Goal: Book appointment/travel/reservation

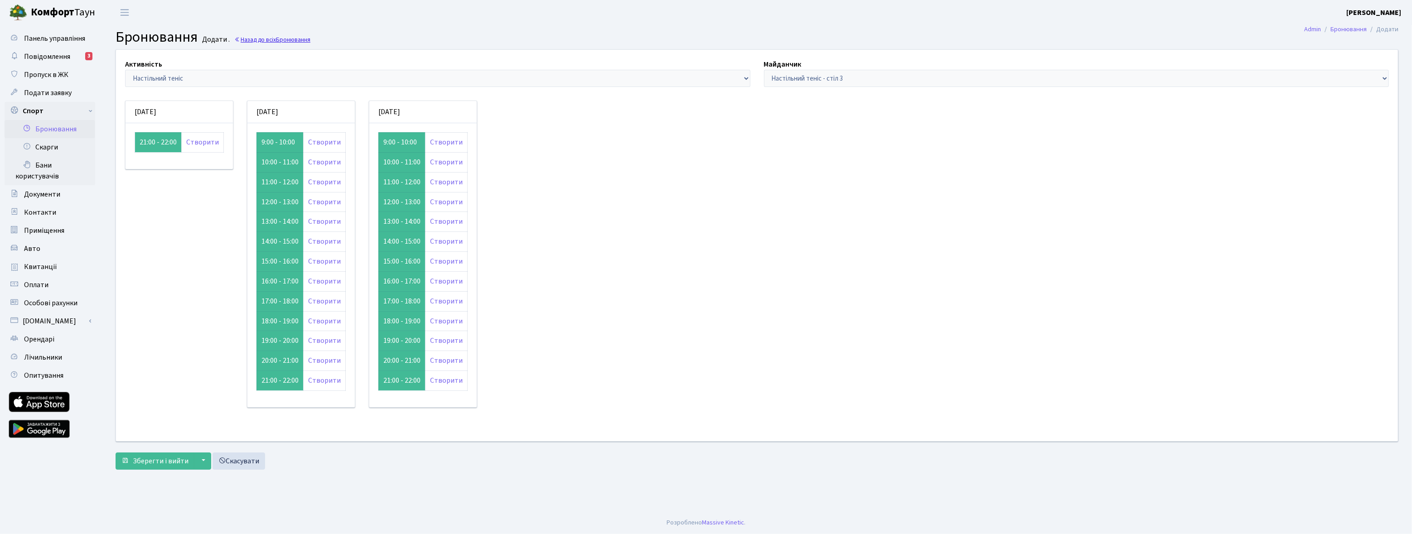
click at [277, 42] on span "Бронювання" at bounding box center [293, 39] width 34 height 9
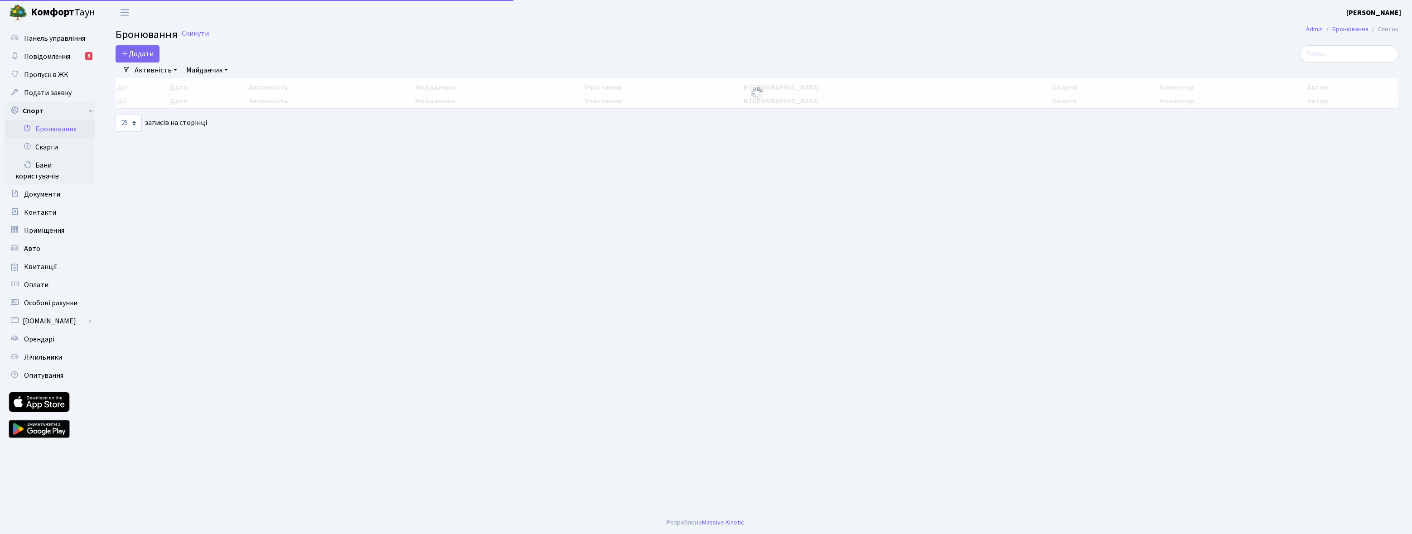
select select "25"
click at [128, 54] on icon "button" at bounding box center [124, 53] width 7 height 7
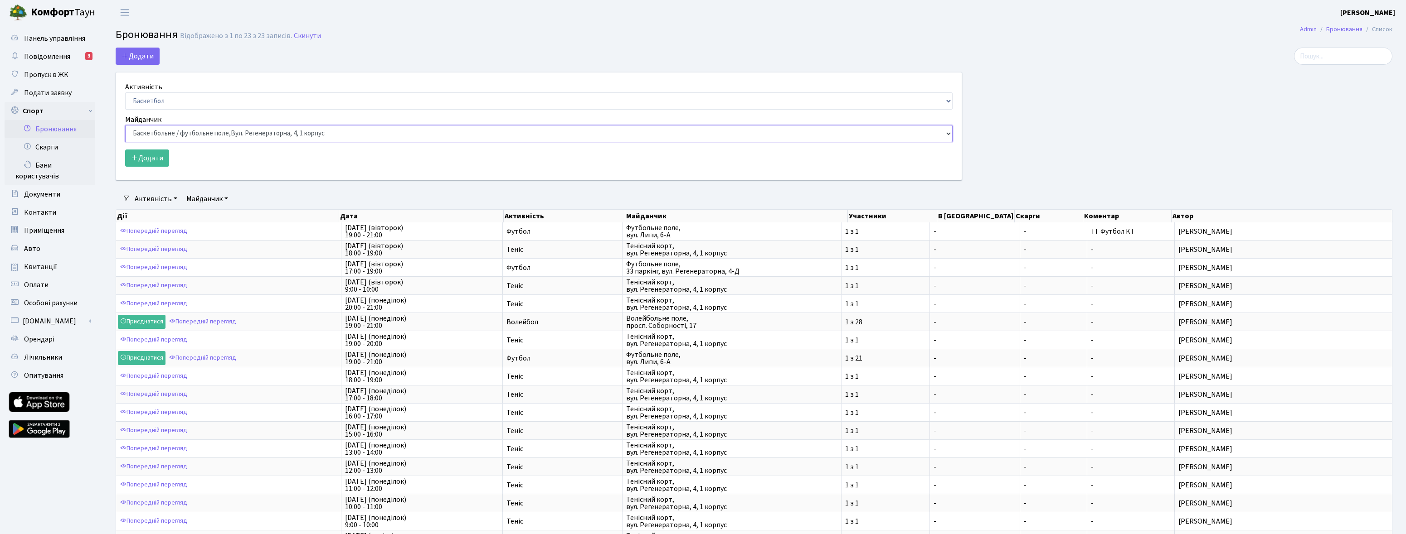
click at [282, 135] on select "Баскетбольне / футбольне поле, Вул. Регенераторна, 4, 1 корпус Баскетбольне пол…" at bounding box center [538, 133] width 827 height 17
select select "9"
click at [125, 125] on select "Баскетбольне / футбольне поле, Вул. Регенераторна, 4, 1 корпус Баскетбольне пол…" at bounding box center [538, 133] width 827 height 17
click at [152, 158] on button "Додати" at bounding box center [147, 158] width 44 height 17
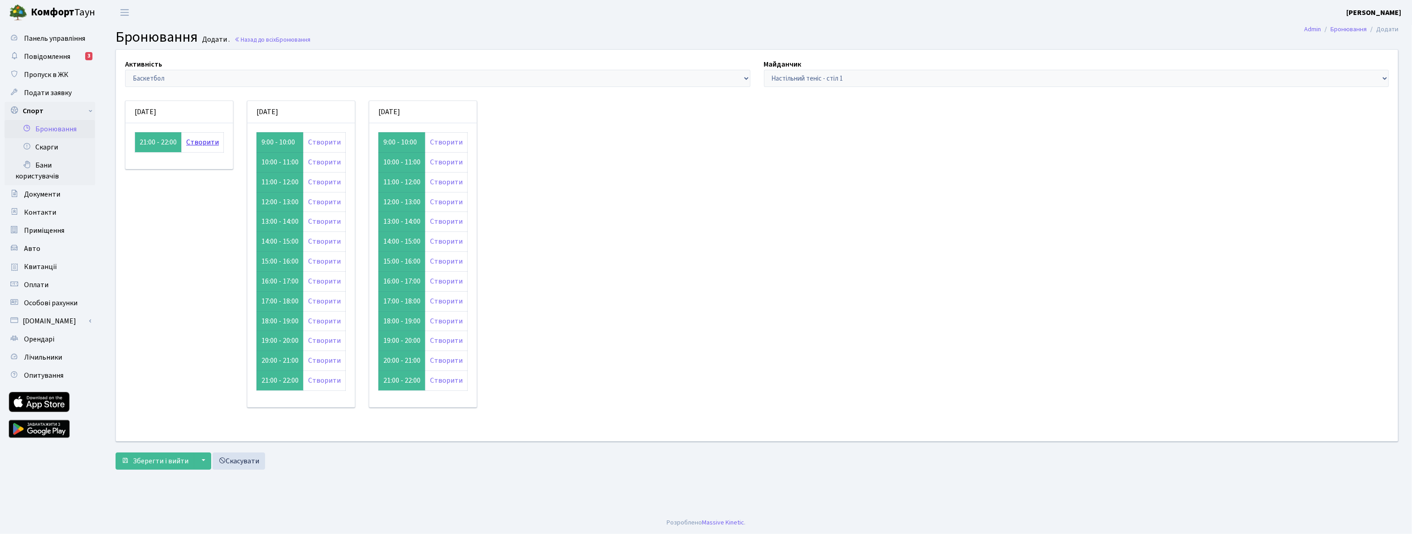
click at [197, 143] on link "Створити" at bounding box center [202, 142] width 33 height 10
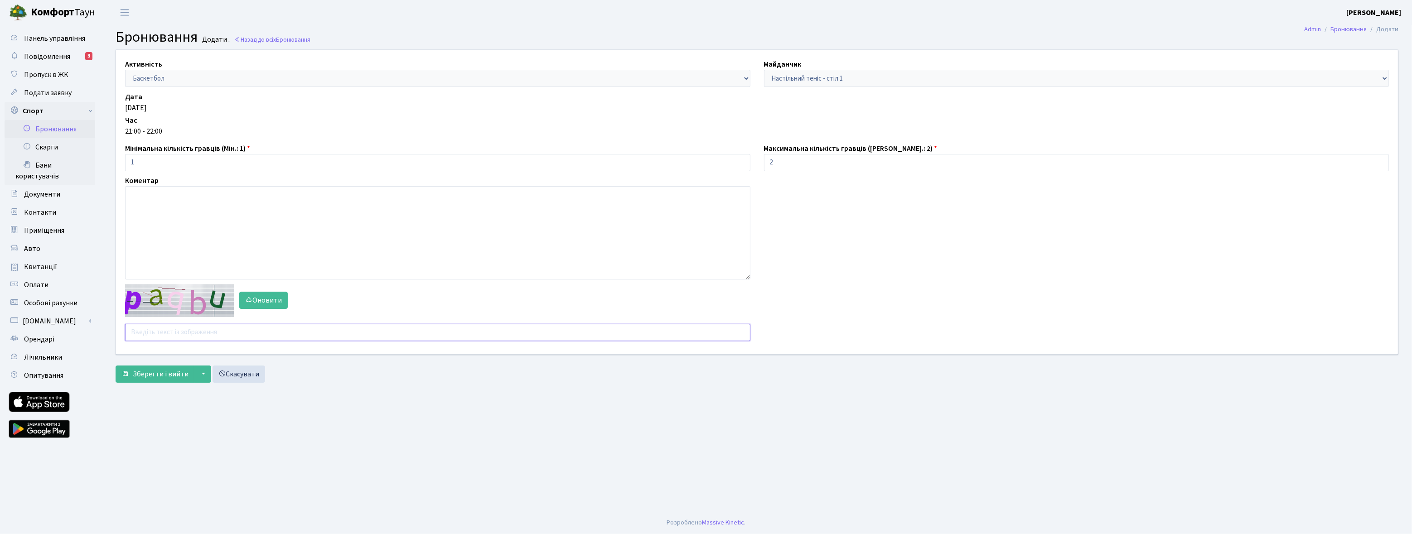
drag, startPoint x: 154, startPoint y: 339, endPoint x: 148, endPoint y: 328, distance: 12.8
click at [154, 337] on input "text" at bounding box center [438, 332] width 626 height 17
type input "т"
type input "nuxz3"
click at [136, 371] on span "Зберегти і вийти" at bounding box center [161, 374] width 56 height 10
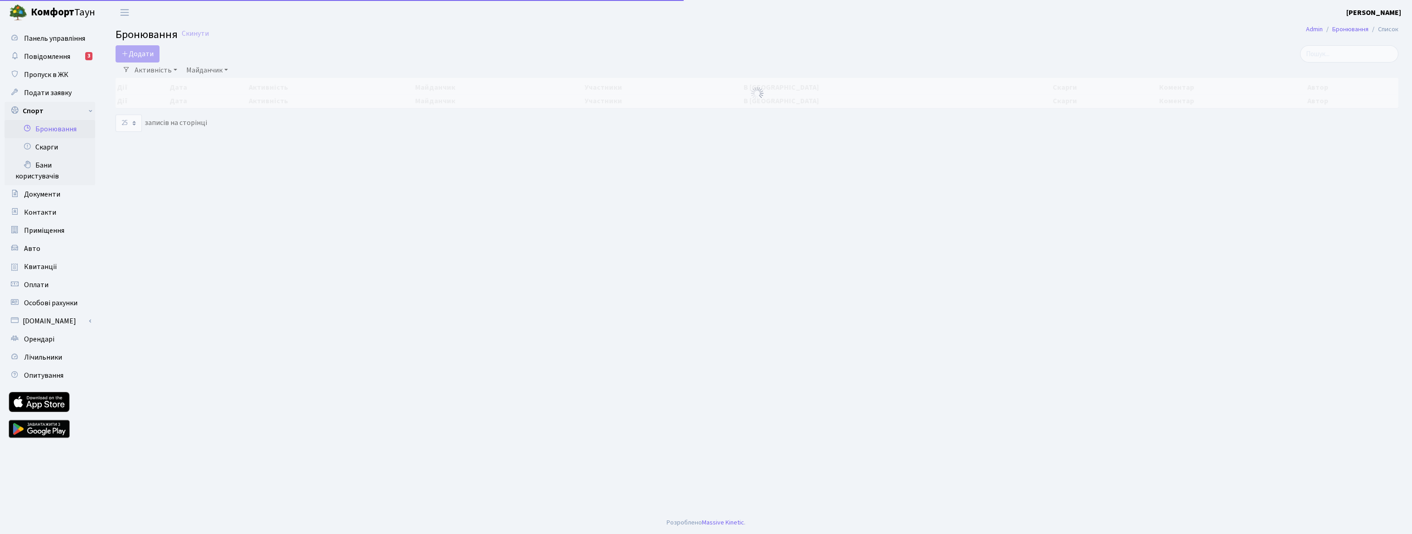
select select "25"
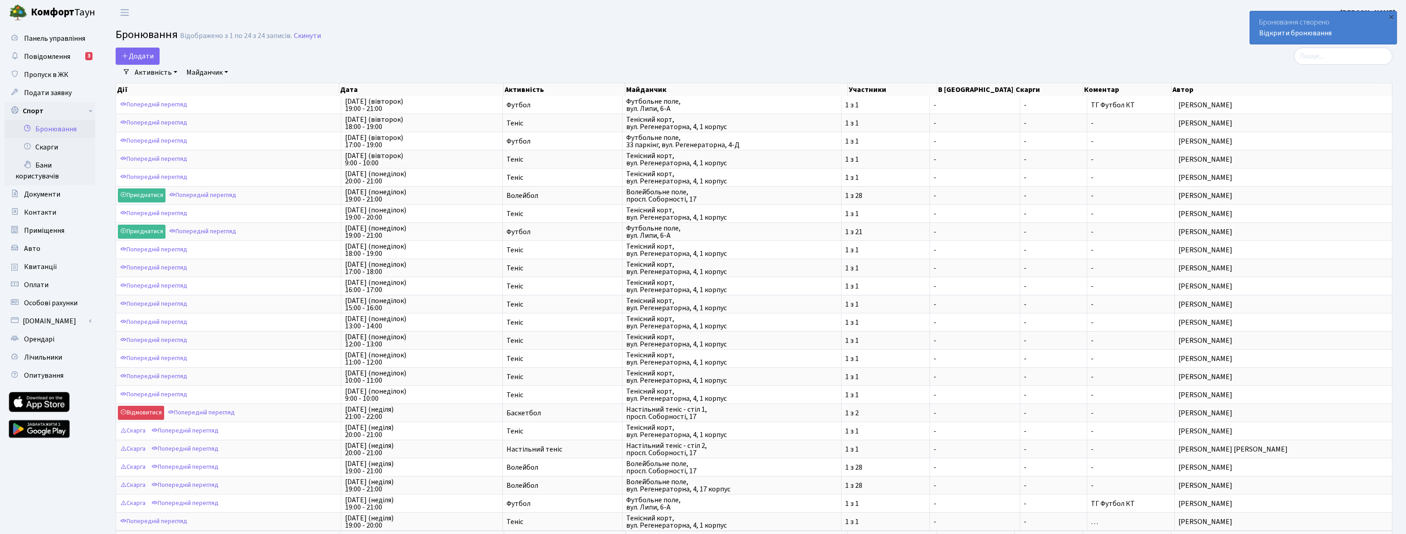
click at [155, 67] on link "Активність" at bounding box center [156, 72] width 50 height 15
click at [184, 169] on link "Настільний теніс" at bounding box center [171, 169] width 80 height 14
